Goal: Transaction & Acquisition: Download file/media

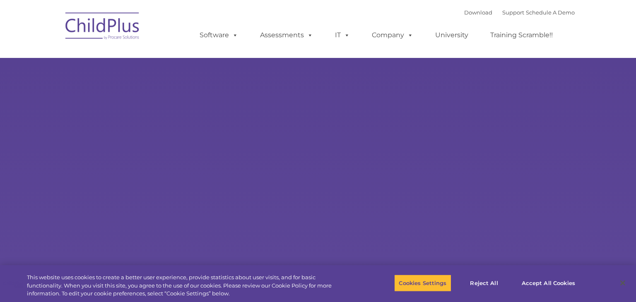
select select "MEDIUM"
click at [537, 285] on button "Accept All Cookies" at bounding box center [548, 283] width 63 height 17
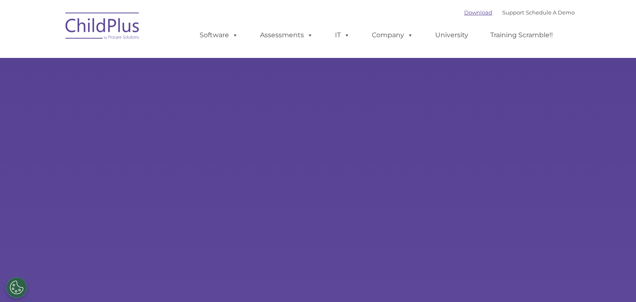
click at [464, 15] on link "Download" at bounding box center [478, 12] width 28 height 7
